Goal: Transaction & Acquisition: Purchase product/service

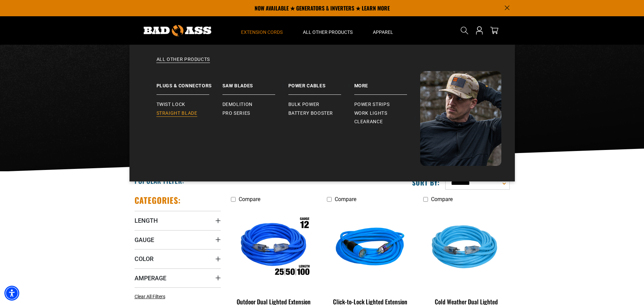
click at [183, 115] on span "Straight Blade" at bounding box center [177, 113] width 41 height 6
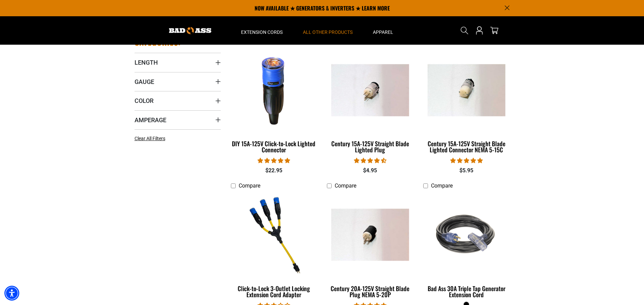
scroll to position [135, 0]
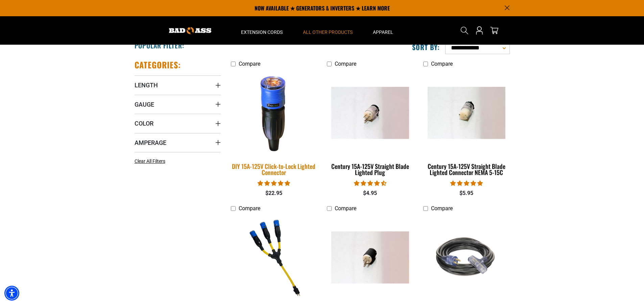
click at [263, 98] on img at bounding box center [274, 112] width 95 height 87
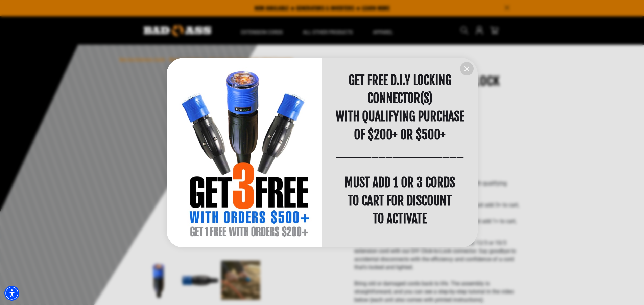
click at [468, 72] on icon "information" at bounding box center [467, 69] width 8 height 8
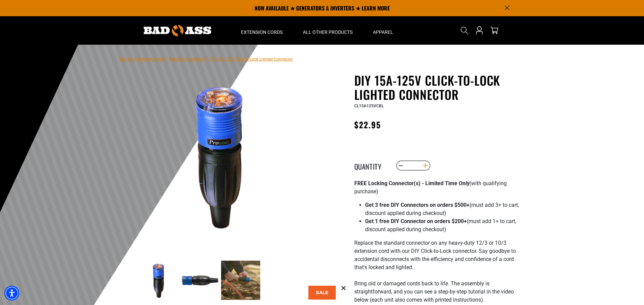
click at [428, 164] on button "Increase quantity for DIY 15A-125V Click-to-Lock Lighted Connector" at bounding box center [425, 165] width 10 height 11
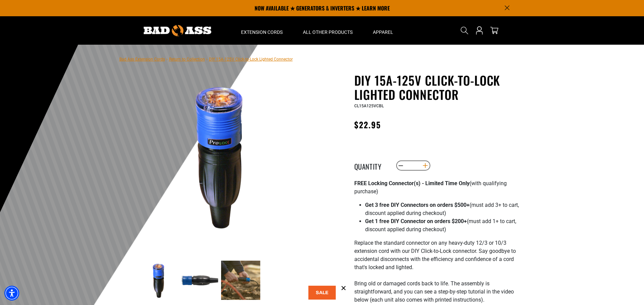
click at [428, 164] on button "Increase quantity for DIY 15A-125V Click-to-Lock Lighted Connector" at bounding box center [425, 165] width 10 height 11
type input "*"
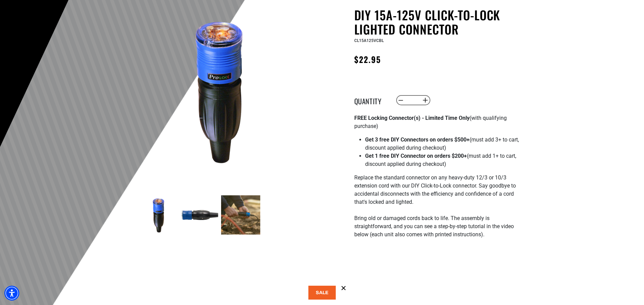
scroll to position [68, 0]
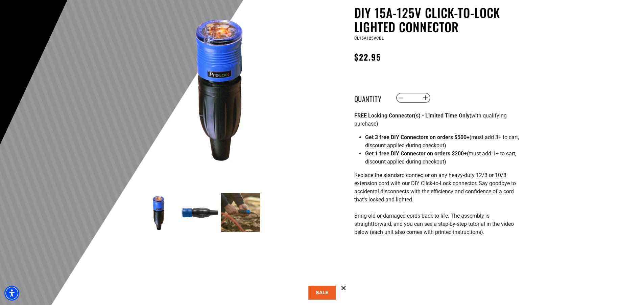
click at [344, 287] on icon at bounding box center [343, 287] width 7 height 7
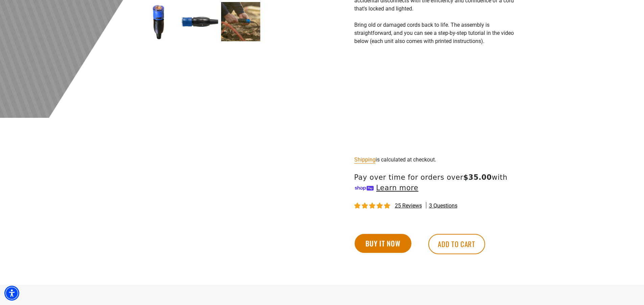
scroll to position [271, 0]
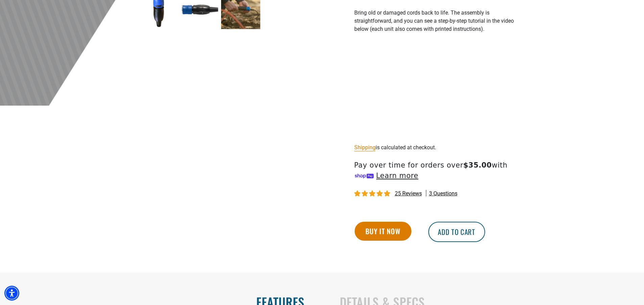
click at [444, 231] on button "Add to cart" at bounding box center [456, 231] width 57 height 20
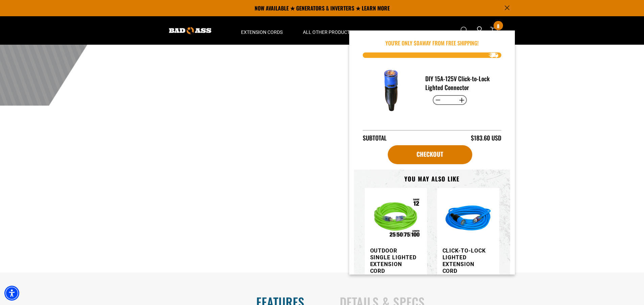
click at [552, 109] on div "Bad Ass Extension Cords › Return to Collection › DIY 15A-125V Click-to-Lock Lig…" at bounding box center [322, 23] width 644 height 498
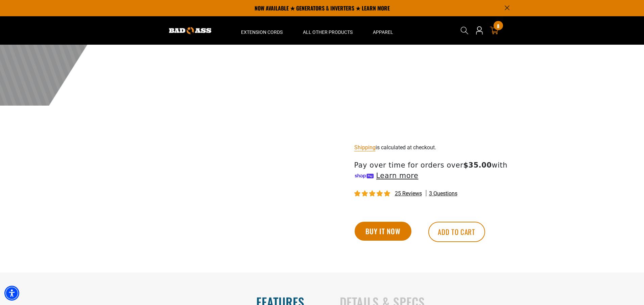
click at [493, 26] on icon "cart" at bounding box center [494, 30] width 9 height 9
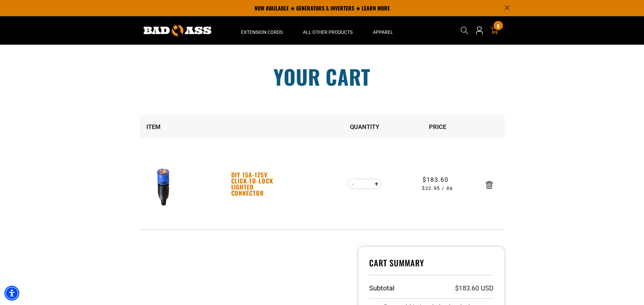
click at [239, 174] on link "DIY 15A-125V Click-to-Lock Lighted Connector" at bounding box center [254, 183] width 47 height 24
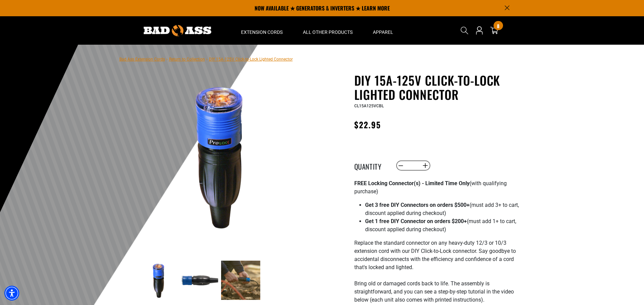
click at [155, 26] on img at bounding box center [178, 30] width 68 height 11
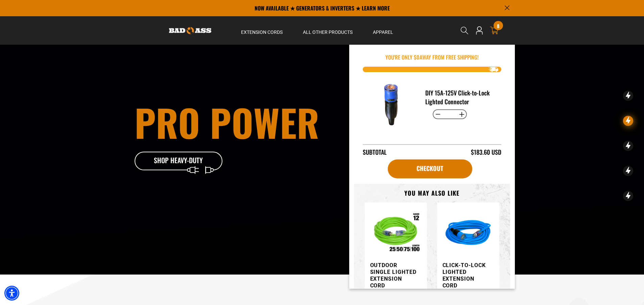
click at [495, 31] on icon at bounding box center [494, 30] width 9 height 9
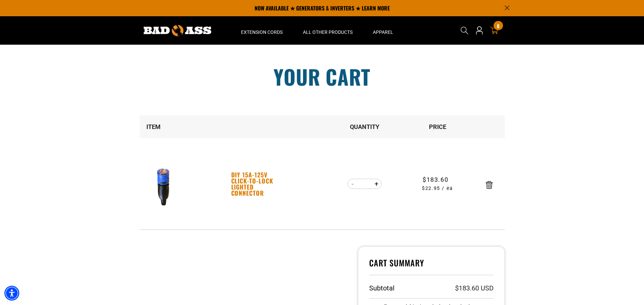
drag, startPoint x: 240, startPoint y: 177, endPoint x: 237, endPoint y: 176, distance: 3.4
click at [240, 177] on link "DIY 15A-125V Click-to-Lock Lighted Connector" at bounding box center [254, 183] width 47 height 24
